Goal: Find contact information: Obtain details needed to contact an individual or organization

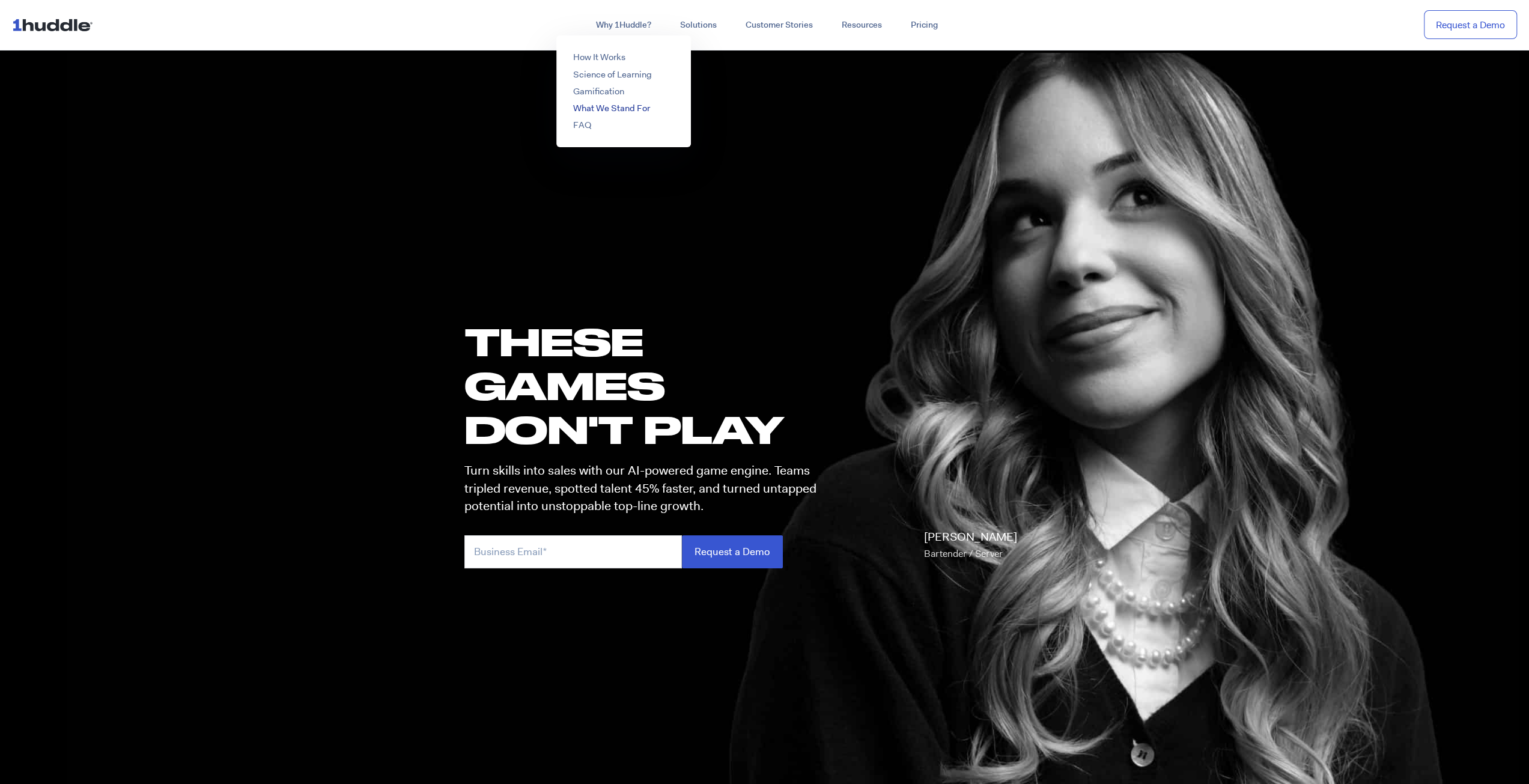
click at [607, 108] on link "What We Stand For" at bounding box center [611, 108] width 77 height 12
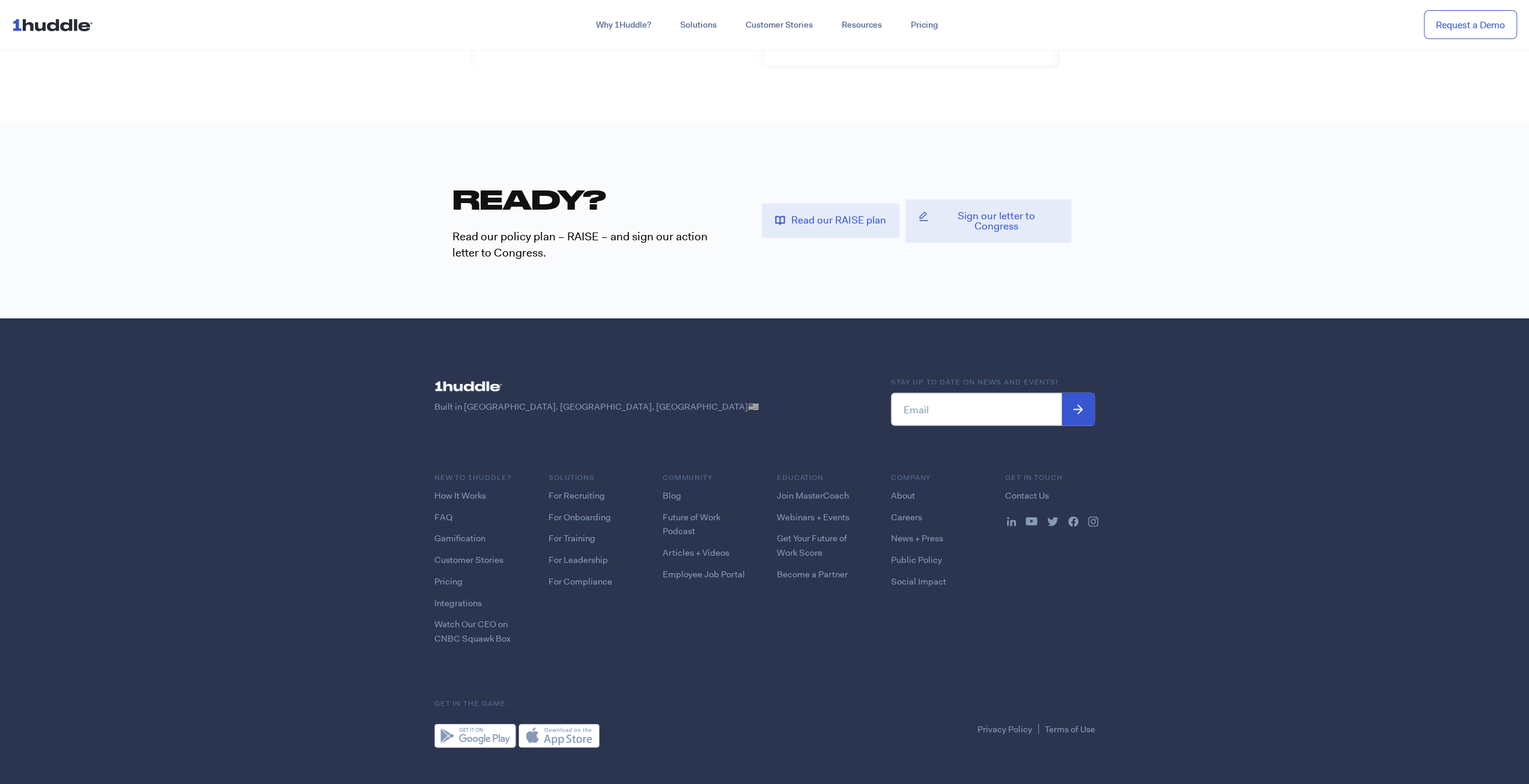
scroll to position [3029, 0]
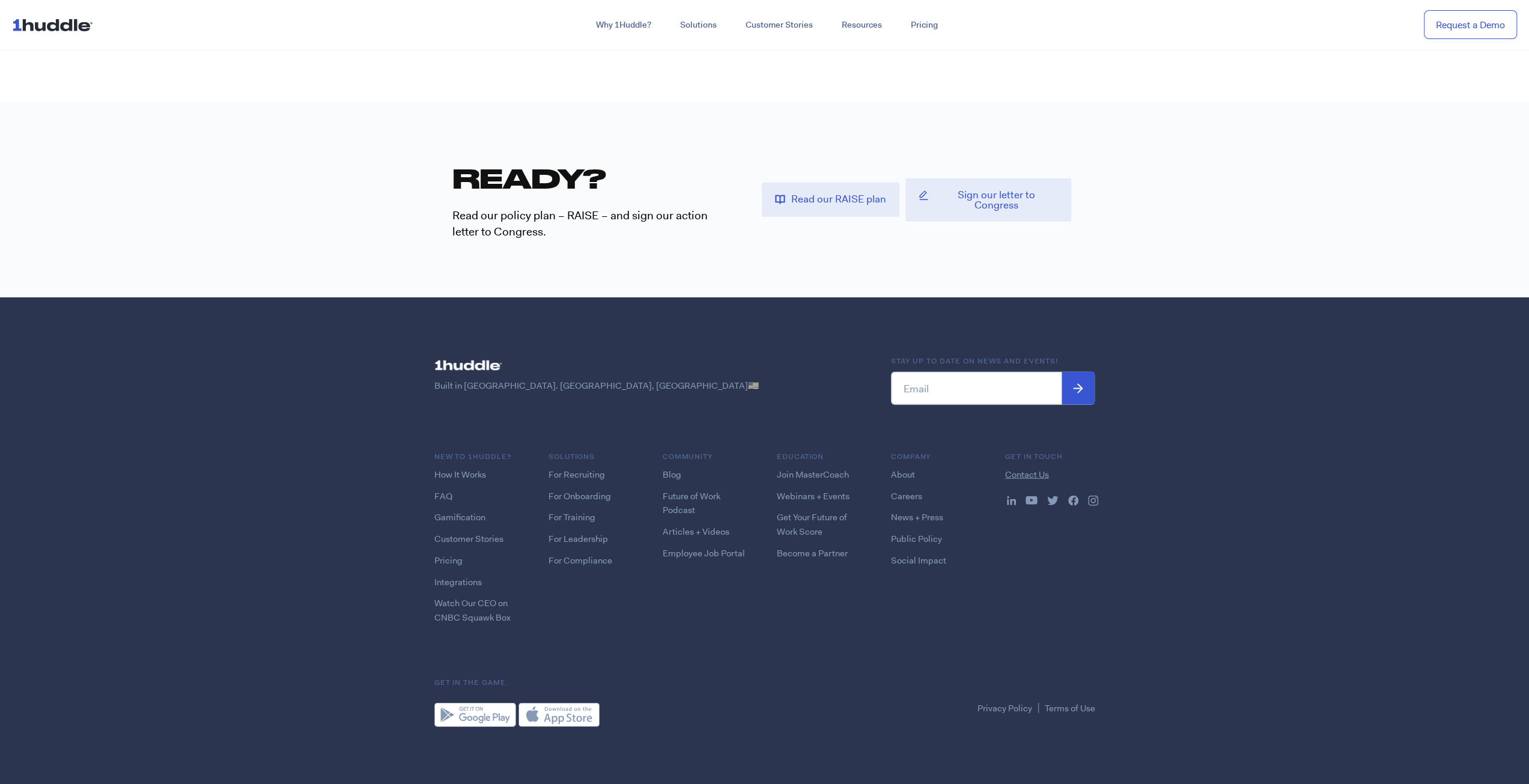
click at [1032, 468] on link "Contact Us" at bounding box center [1027, 474] width 44 height 12
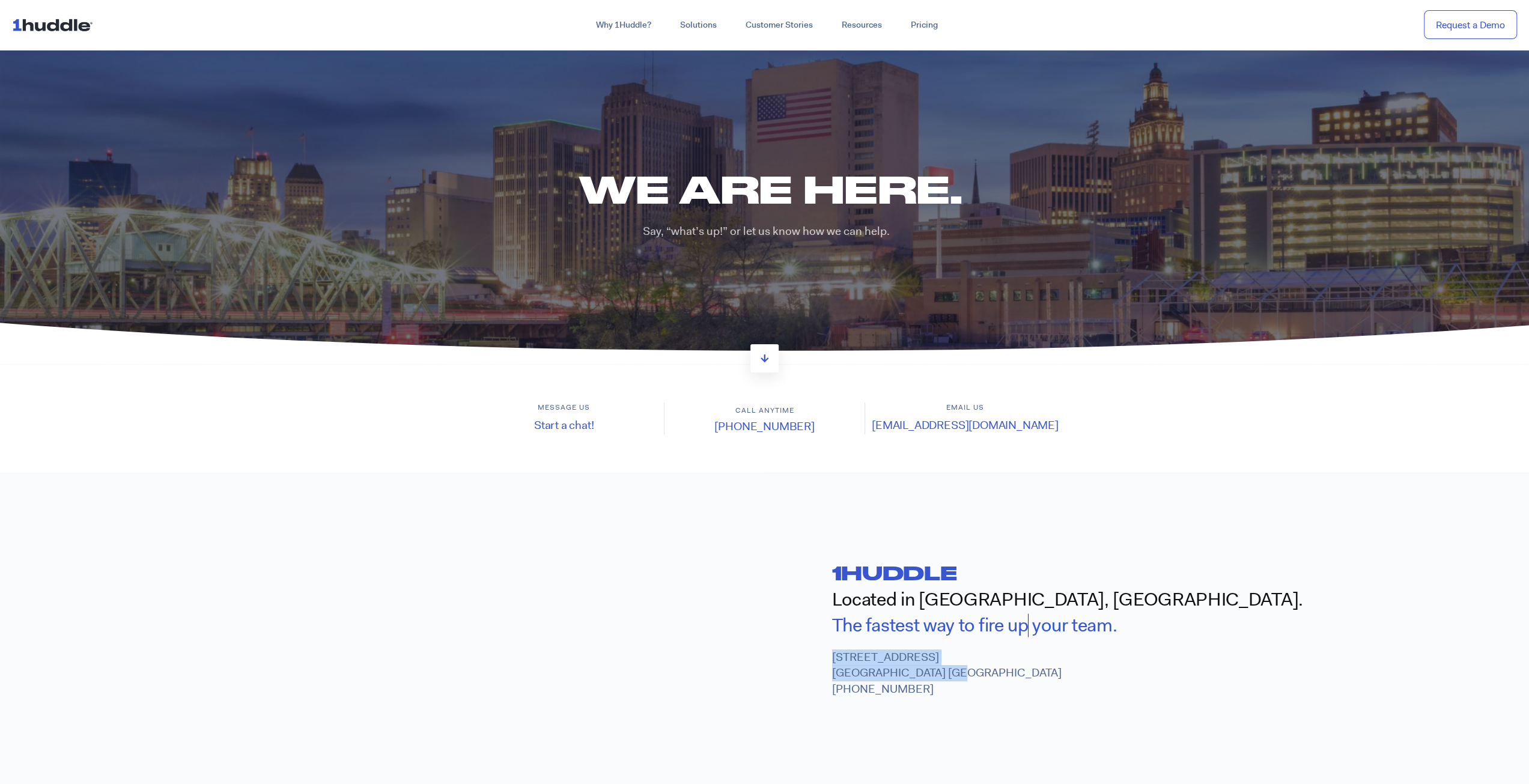
drag, startPoint x: 895, startPoint y: 667, endPoint x: 831, endPoint y: 658, distance: 64.6
click at [831, 658] on div "1huddle Located in [GEOGRAPHIC_DATA], [GEOGRAPHIC_DATA]. The fastest way to e x…" at bounding box center [1147, 629] width 765 height 312
copy p "[STREET_ADDRESS]"
